Goal: Navigation & Orientation: Find specific page/section

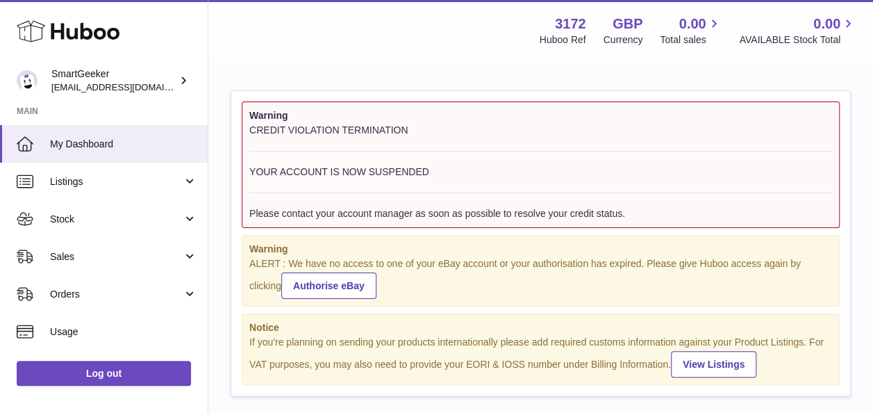
scroll to position [217, 301]
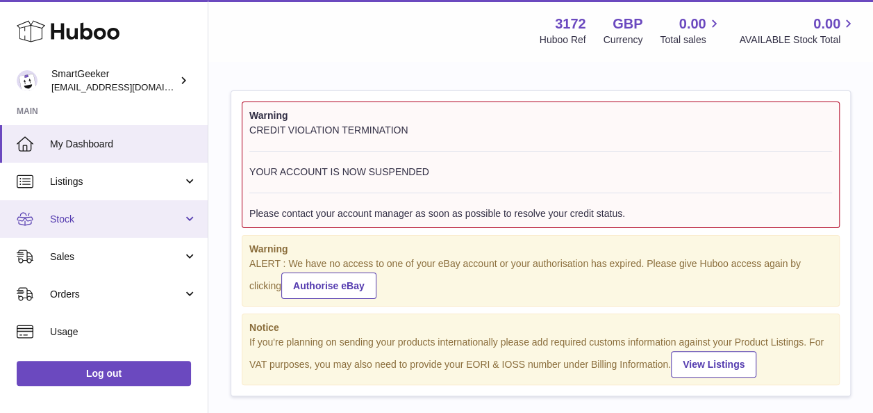
click at [69, 225] on span "Stock" at bounding box center [116, 219] width 133 height 13
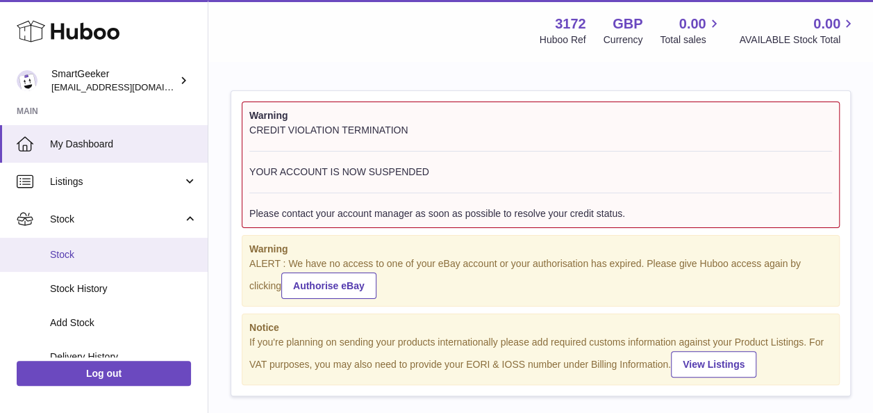
click at [76, 249] on span "Stock" at bounding box center [123, 254] width 147 height 13
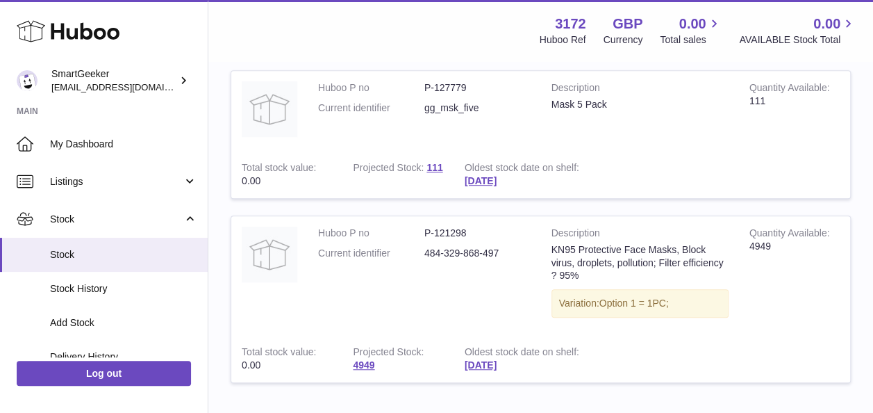
scroll to position [415, 0]
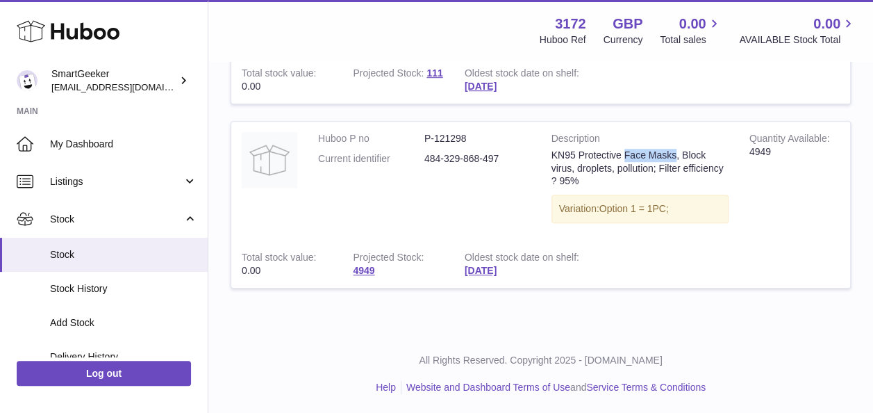
drag, startPoint x: 683, startPoint y: 154, endPoint x: 629, endPoint y: 149, distance: 54.5
click at [629, 149] on div "KN95 Protective Face Masks, Block virus, droplets, pollution; Filter efficiency…" at bounding box center [639, 169] width 177 height 40
copy div "Face Masks"
